Goal: Transaction & Acquisition: Download file/media

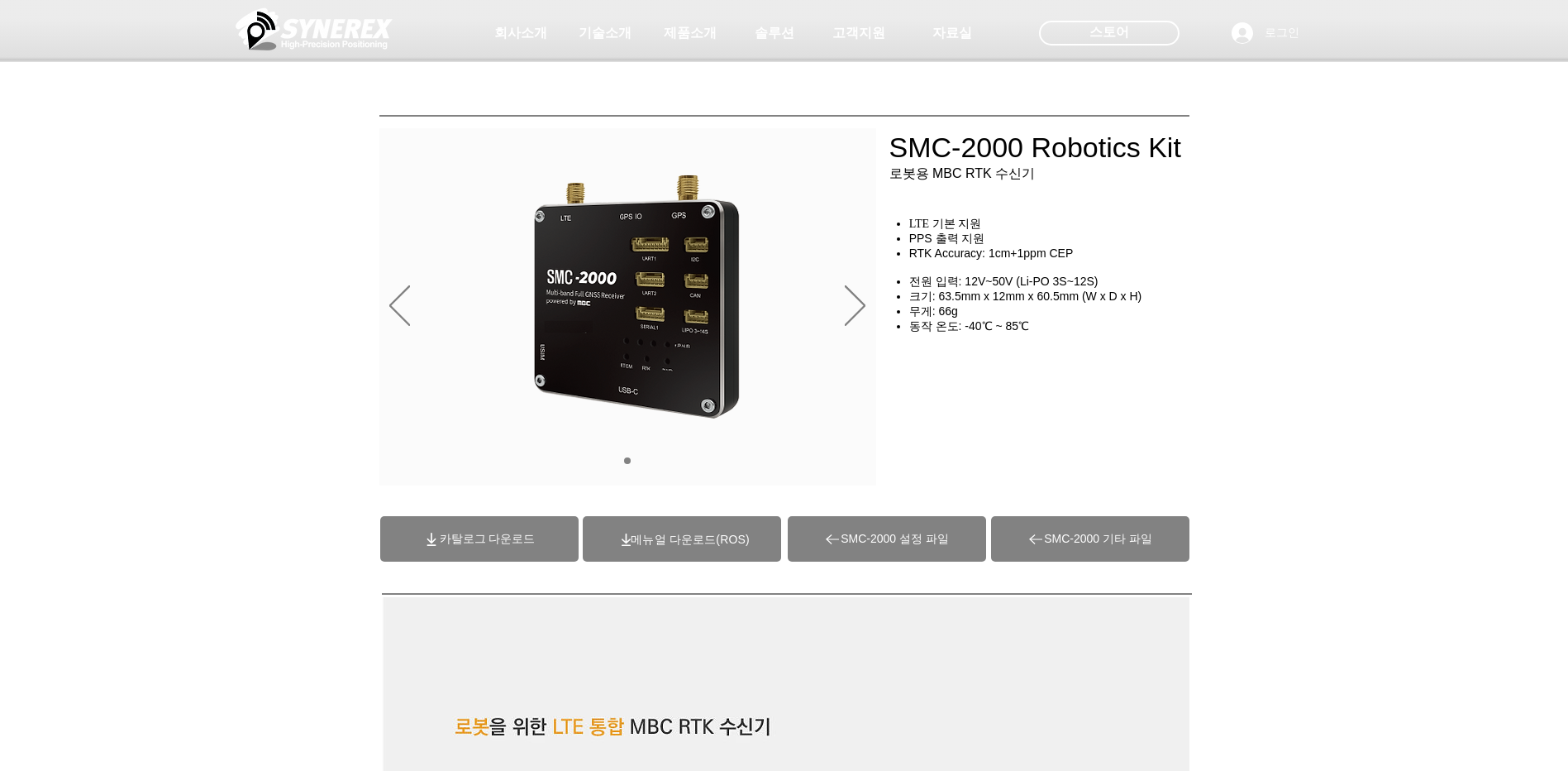
click at [736, 355] on img "슬라이드쇼" at bounding box center [637, 297] width 216 height 248
click at [844, 323] on div "슬라이드쇼" at bounding box center [627, 306] width 496 height 358
click at [879, 304] on div "main content" at bounding box center [784, 377] width 1568 height 247
click at [865, 305] on icon "다음" at bounding box center [855, 305] width 21 height 39
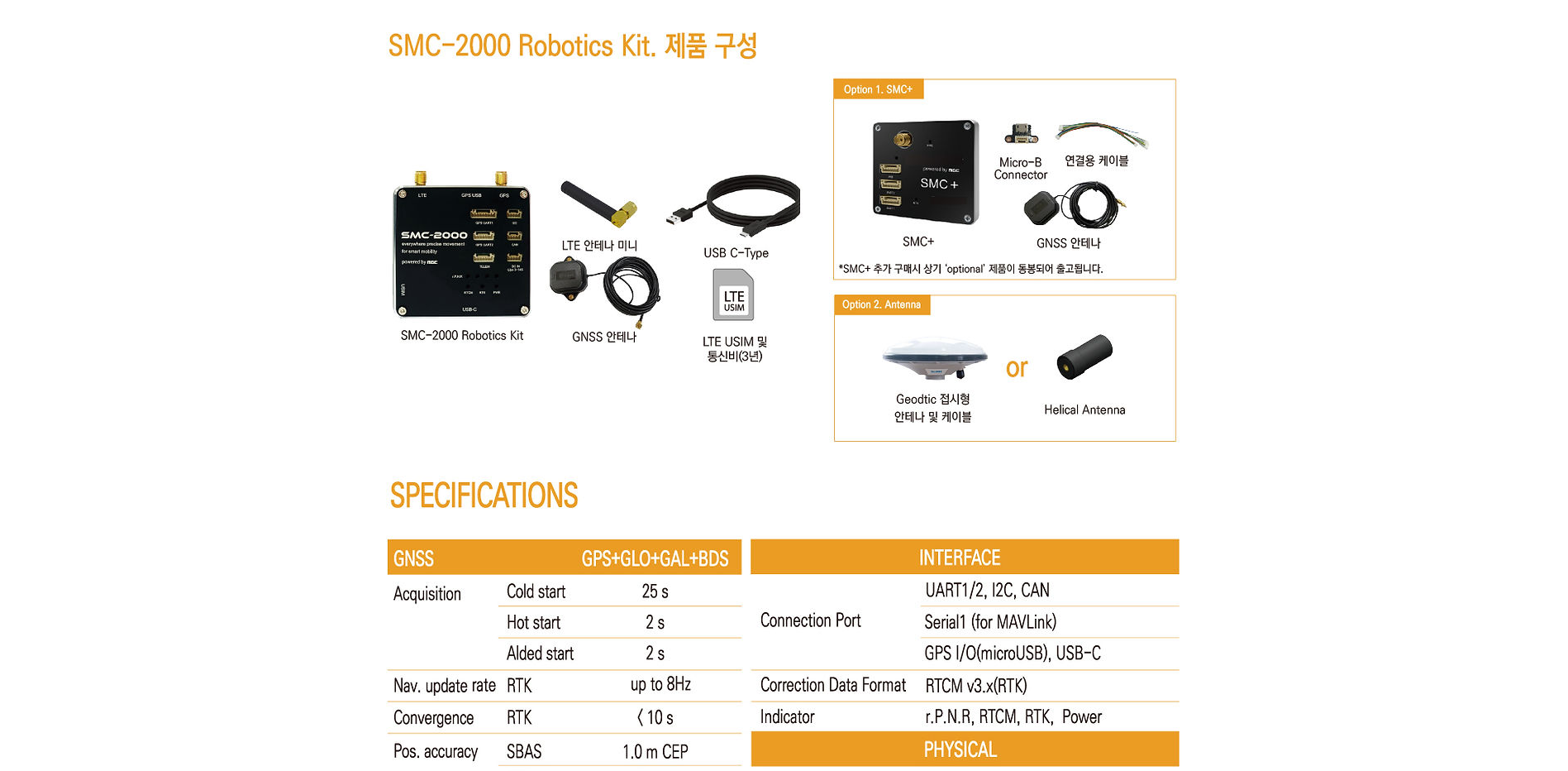
scroll to position [8369, 0]
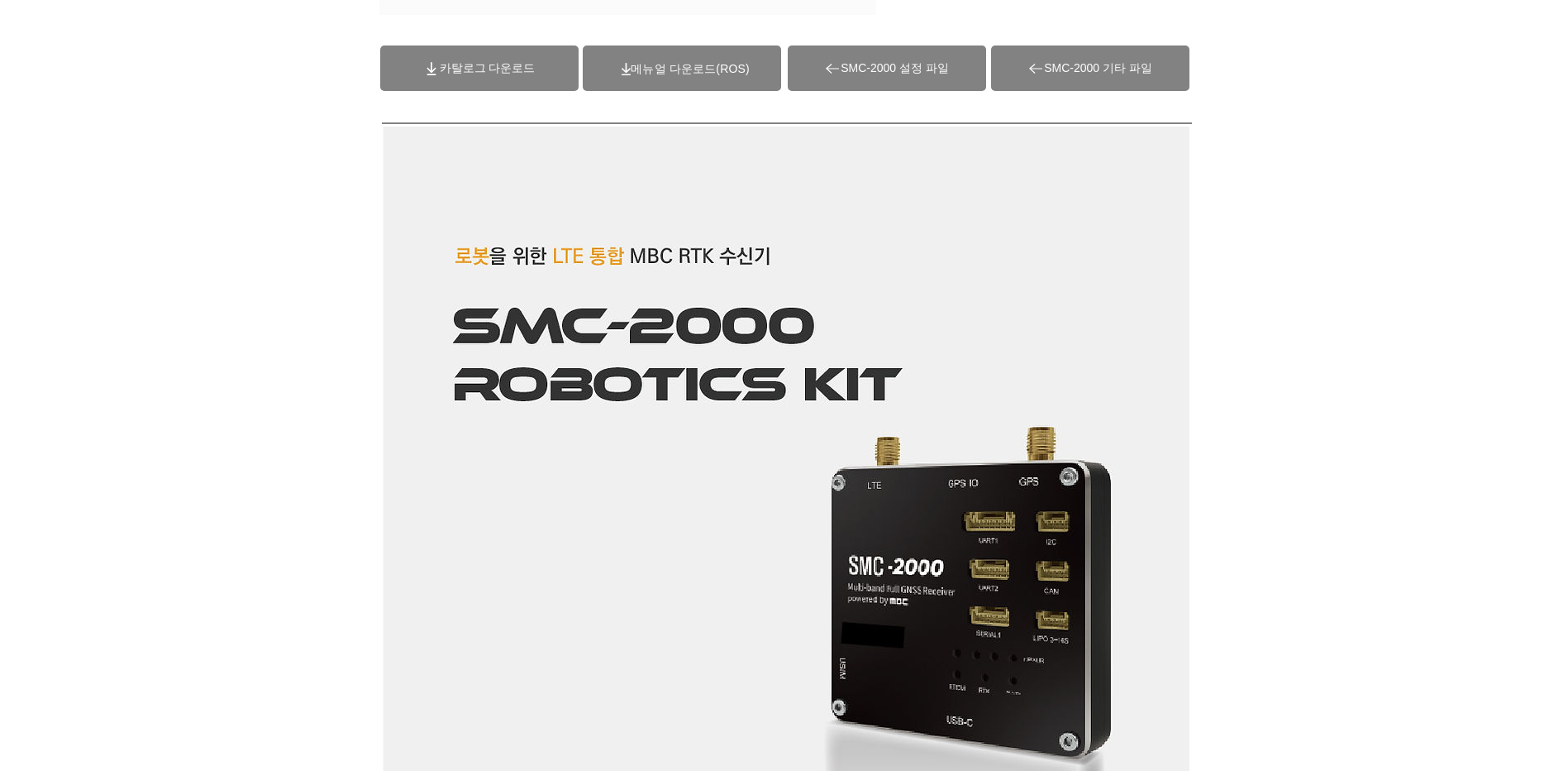
scroll to position [432, 0]
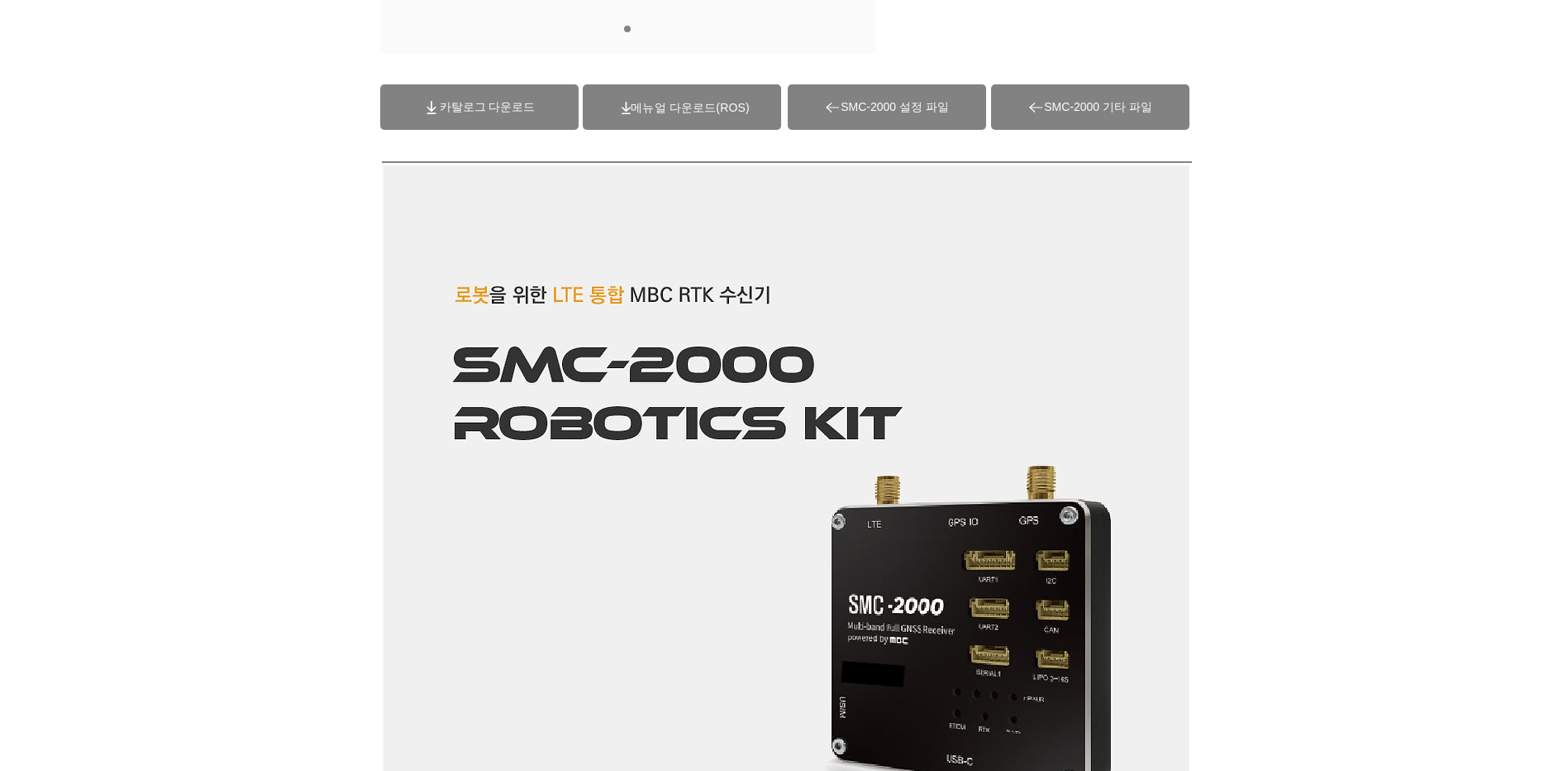
click at [529, 108] on span "카탈로그 다운로드" at bounding box center [487, 107] width 96 height 15
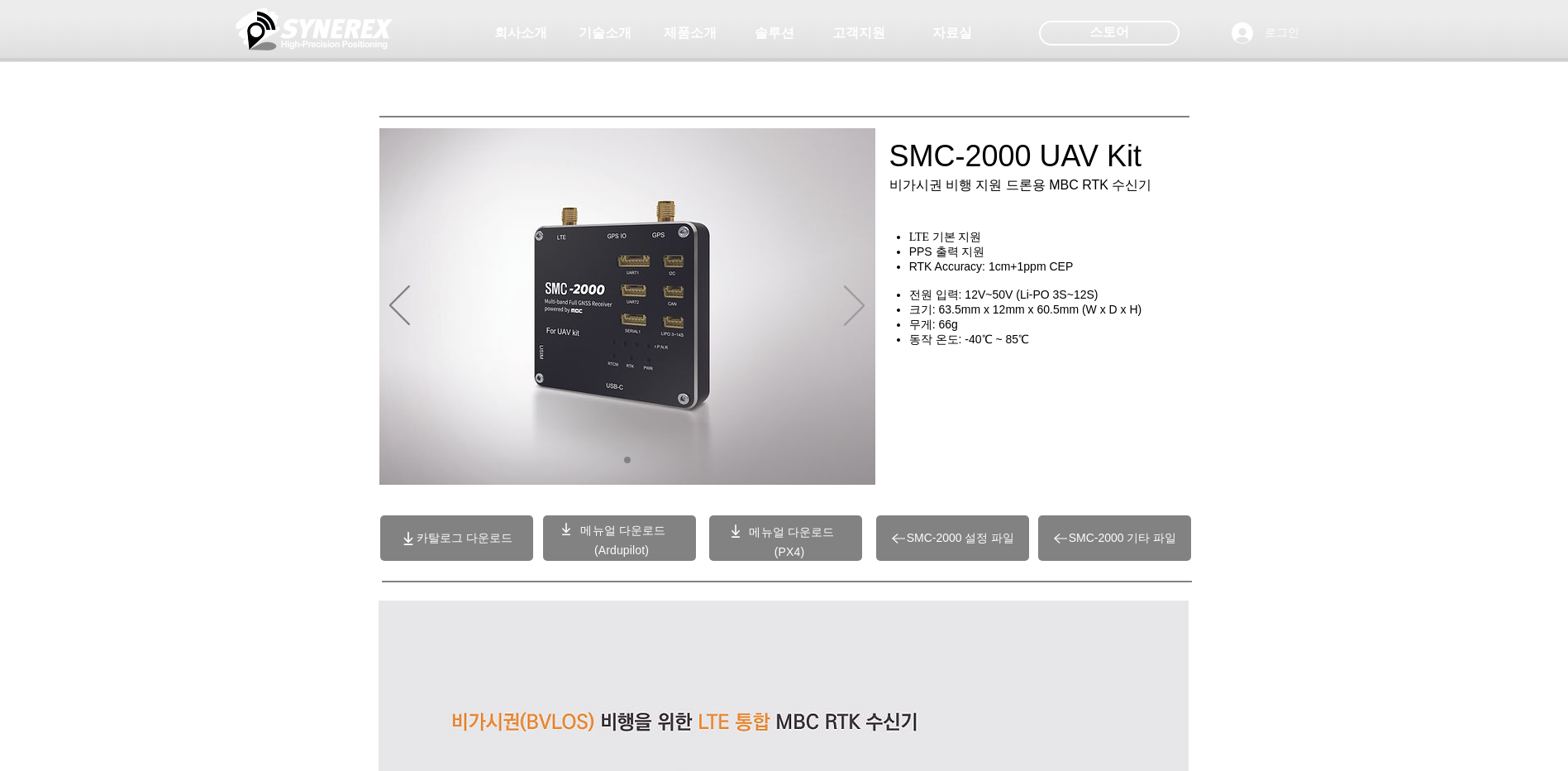
click at [858, 316] on icon "다음" at bounding box center [854, 305] width 21 height 40
